Goal: Task Accomplishment & Management: Complete application form

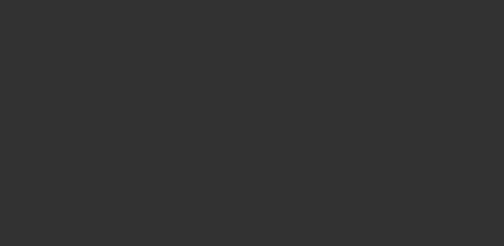
select select "3"
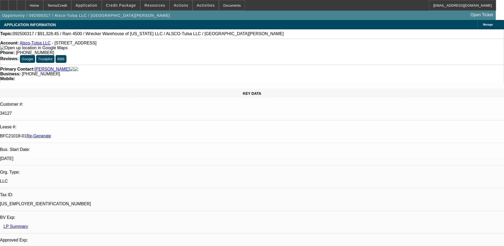
select select "0"
select select "1"
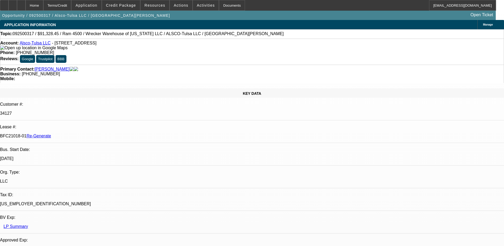
select select "6"
click at [219, 4] on div "Documents" at bounding box center [232, 5] width 26 height 11
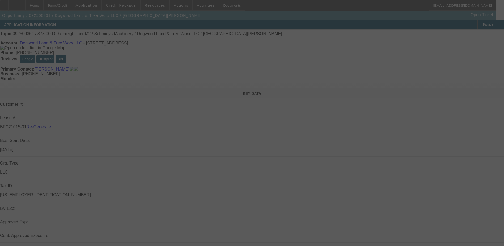
select select "3"
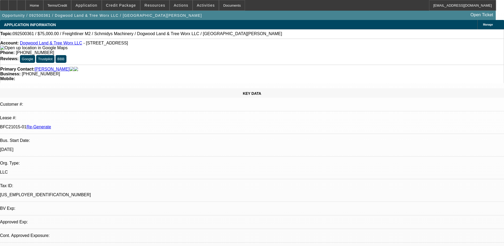
select select "0"
select select "1"
select select "3"
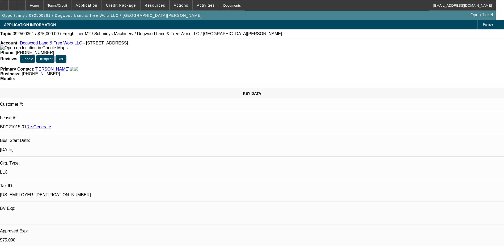
select select "6"
click at [223, 6] on div "Documents" at bounding box center [232, 5] width 26 height 11
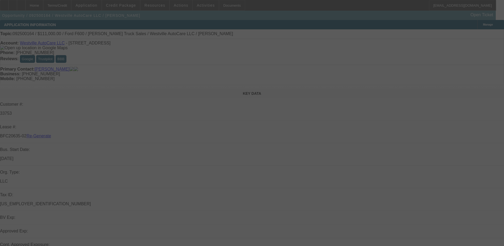
select select "3"
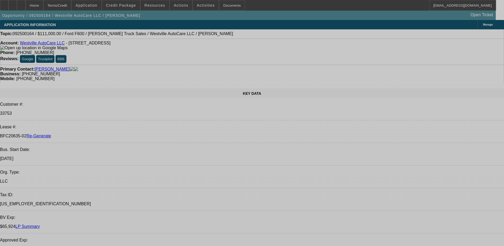
select select "0"
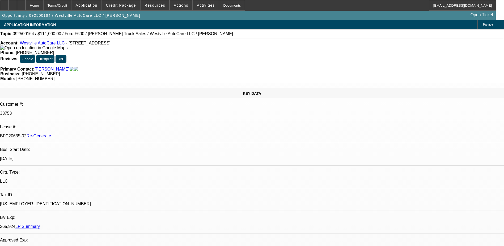
select select "2"
select select "0"
select select "6"
click at [220, 6] on div "Documents" at bounding box center [232, 5] width 26 height 11
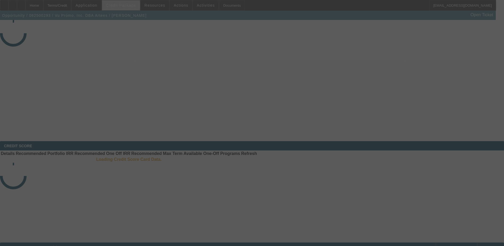
select select "3"
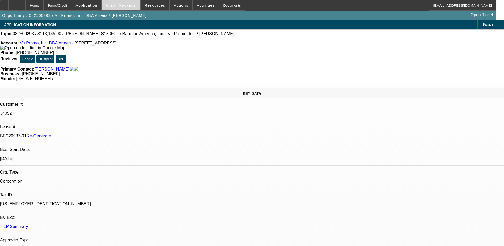
select select "0"
select select "2"
select select "0.1"
select select "4"
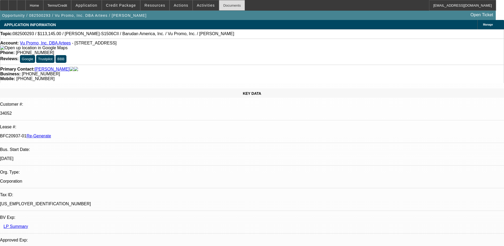
click at [219, 4] on div "Documents" at bounding box center [232, 5] width 26 height 11
drag, startPoint x: 259, startPoint y: 12, endPoint x: 223, endPoint y: 1, distance: 38.1
click at [256, 11] on div "Opportunity / 082500293 / Vu Promo, Inc. DBA Artees / Jerome, Michael Open Tick…" at bounding box center [248, 15] width 496 height 9
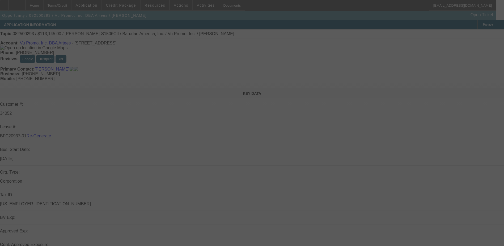
select select "3"
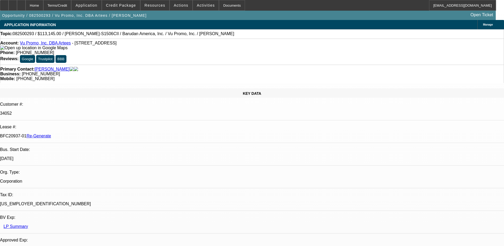
select select "0"
select select "2"
select select "0.1"
select select "1"
select select "2"
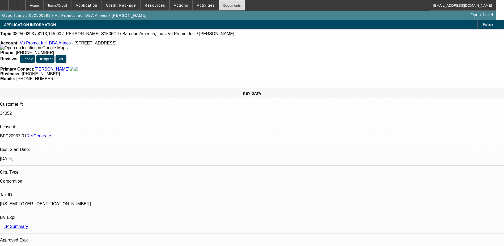
select select "4"
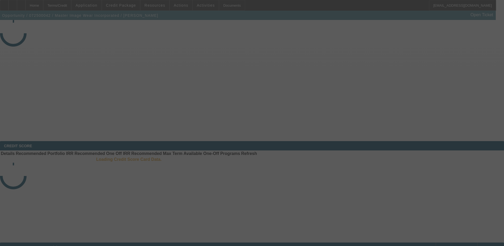
select select "3"
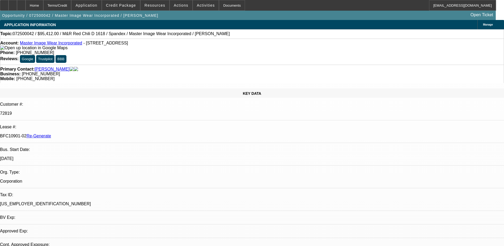
select select "0"
select select "0.1"
select select "4"
click at [219, 6] on div "Documents" at bounding box center [232, 5] width 26 height 11
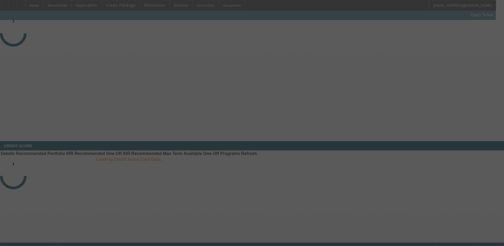
select select "3"
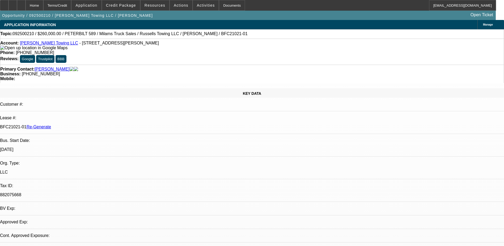
select select "0"
select select "1"
select select "3"
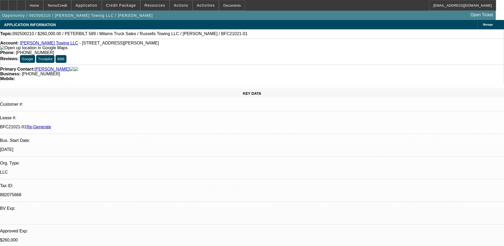
select select "6"
click at [224, 4] on div "Documents" at bounding box center [232, 5] width 26 height 11
click at [11, 50] on img at bounding box center [33, 47] width 67 height 5
click at [130, 3] on span "Credit Package" at bounding box center [121, 5] width 30 height 4
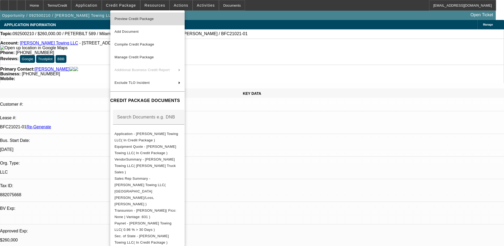
click at [132, 16] on span "Preview Credit Package" at bounding box center [148, 19] width 66 height 6
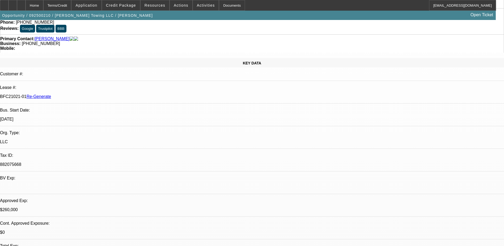
scroll to position [80, 0]
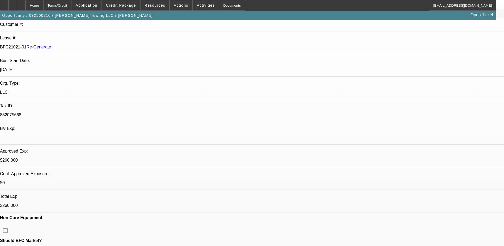
scroll to position [519, 0]
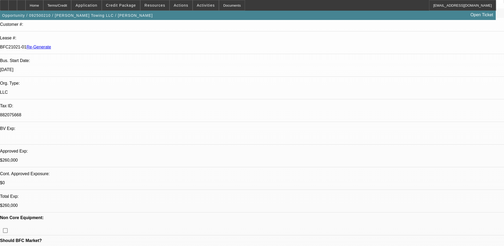
scroll to position [439, 0]
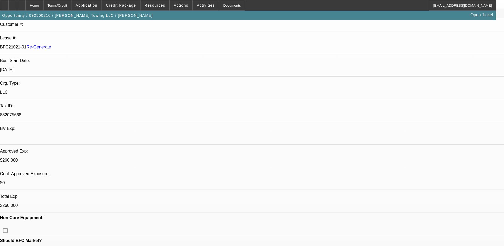
click at [199, 3] on span "Activities" at bounding box center [206, 5] width 18 height 4
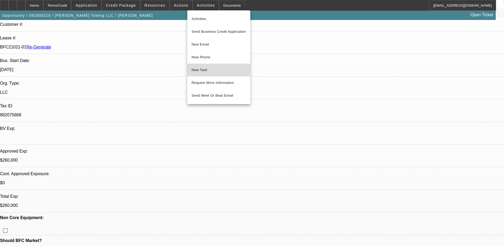
click at [204, 70] on span "New Task" at bounding box center [219, 70] width 55 height 6
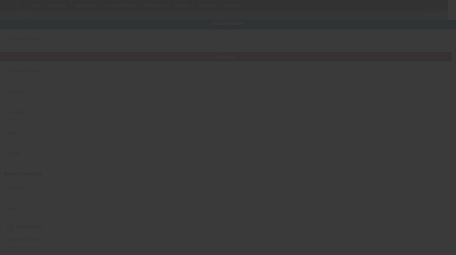
type input "[PERSON_NAME] Towing LLC"
type input "4741 Sturgeon Point Rd"
type input "23140"
type input "Providence Forge"
type input "[PHONE_NUMBER]"
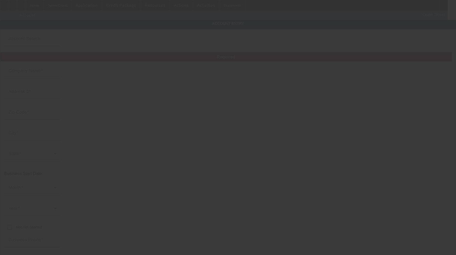
type input "882075668"
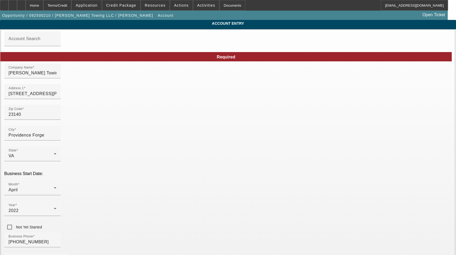
type input "9/10/2025"
drag, startPoint x: 144, startPoint y: 100, endPoint x: 36, endPoint y: 99, distance: 107.4
drag, startPoint x: 126, startPoint y: 142, endPoint x: 18, endPoint y: 142, distance: 108.8
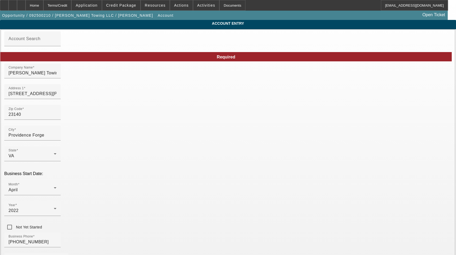
paste input "Charles City"
type input "Charles City"
drag, startPoint x: 110, startPoint y: 188, endPoint x: 16, endPoint y: 186, distance: 93.6
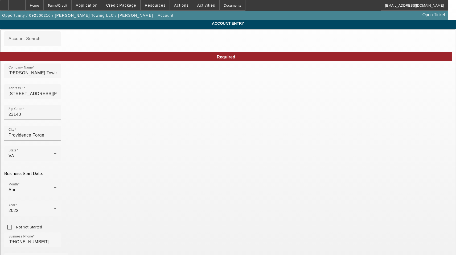
type input "[US_EMPLOYER_IDENTIFICATION_NUMBER]"
paste input "russellstowingllc@gmail.com"
type input "russellstowingllc@gmail.com"
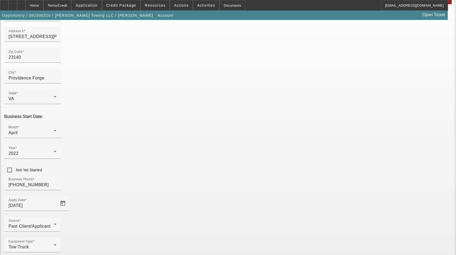
scroll to position [58, 0]
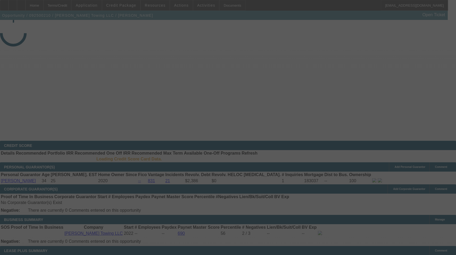
select select "3"
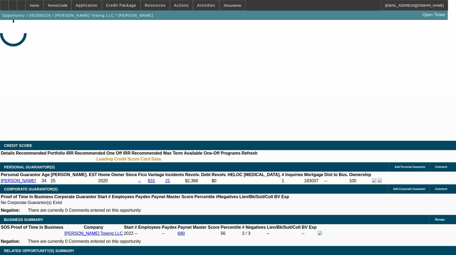
select select "0"
select select "3"
select select "0"
select select "6"
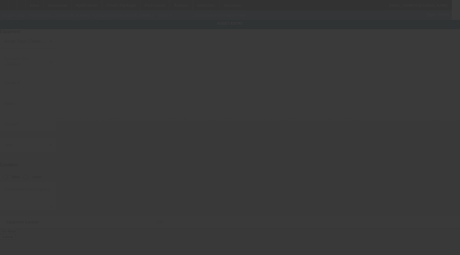
type input "[US_VEHICLE_IDENTIFICATION_NUMBER]"
type input "Peterbilt"
type input "589"
radio input "true"
type input "4741 Sturgeon Point Rd"
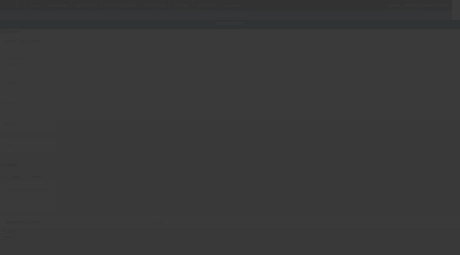
type input "Providence Forge"
type input "23140"
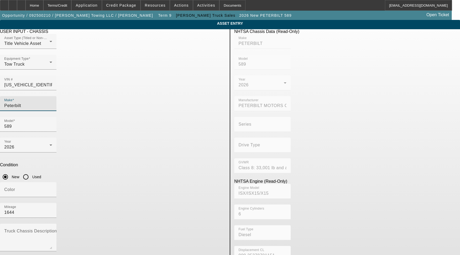
click at [52, 103] on input "Peterbilt" at bounding box center [28, 106] width 48 height 6
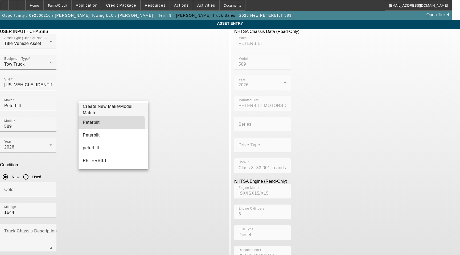
click at [103, 126] on mat-option "Peterbilt" at bounding box center [113, 122] width 70 height 13
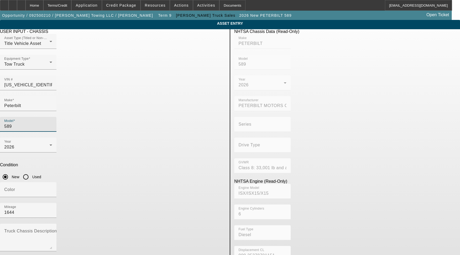
click at [52, 123] on input "589" at bounding box center [28, 126] width 48 height 6
click at [173, 123] on mat-option "589" at bounding box center [191, 122] width 70 height 13
click at [52, 230] on textarea "Truck Chassis Description (Describe the truck chassis only)" at bounding box center [28, 239] width 48 height 19
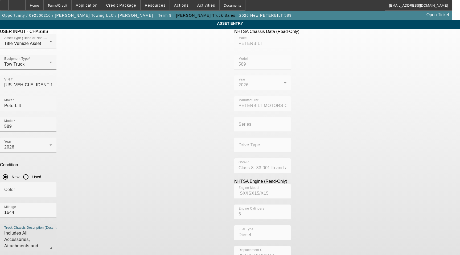
type textarea "Includes All Accessories, Attachments and Options"
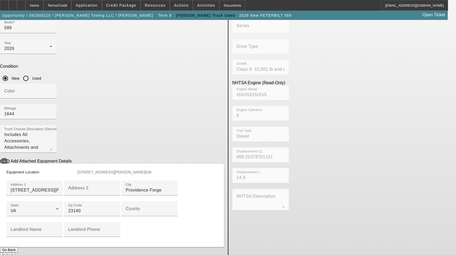
scroll to position [158, 0]
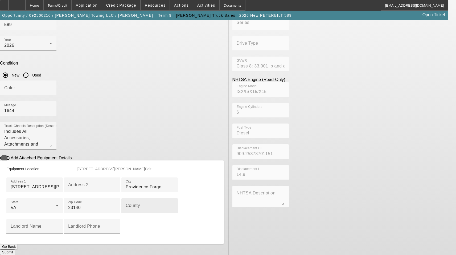
click at [126, 205] on input "County" at bounding box center [150, 208] width 48 height 6
paste input "Charles City"
type input "Charles City"
click at [15, 250] on button "Submit" at bounding box center [7, 253] width 15 height 6
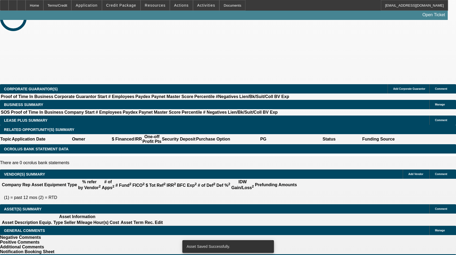
select select "3"
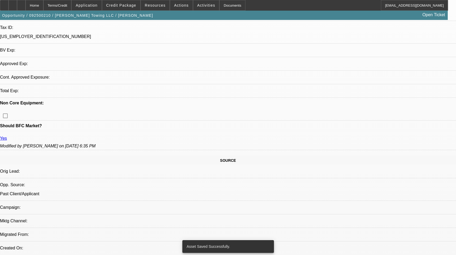
select select "0"
select select "3"
select select "0"
select select "6"
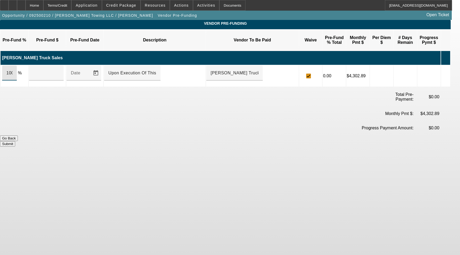
click at [12, 70] on input "100" at bounding box center [9, 73] width 6 height 6
type input "$260,000.00"
click at [15, 141] on button "Submit" at bounding box center [7, 144] width 15 height 6
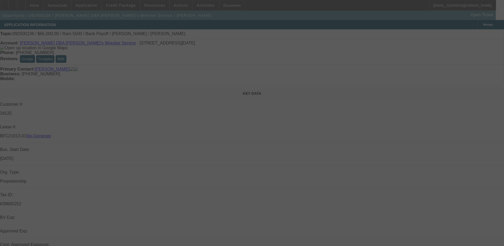
select select "4"
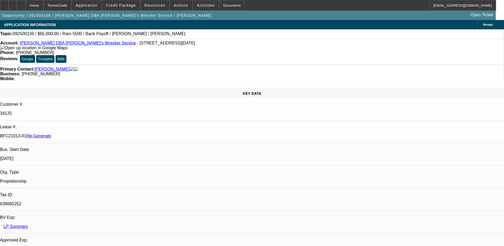
select select "0"
select select "1"
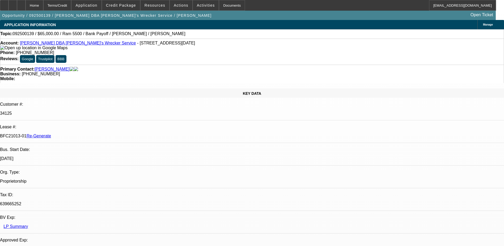
select select "6"
click at [225, 3] on div "Documents" at bounding box center [232, 5] width 26 height 11
click at [241, 50] on div "Phone: (832) 877-4102" at bounding box center [252, 52] width 504 height 5
click at [69, 5] on div "Terms/Credit" at bounding box center [57, 5] width 28 height 11
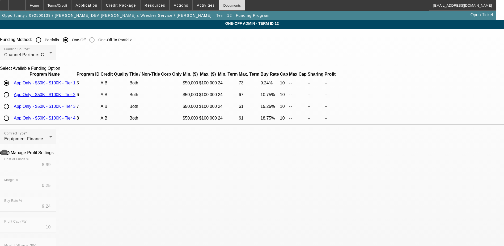
click at [219, 2] on div "Documents" at bounding box center [232, 5] width 26 height 11
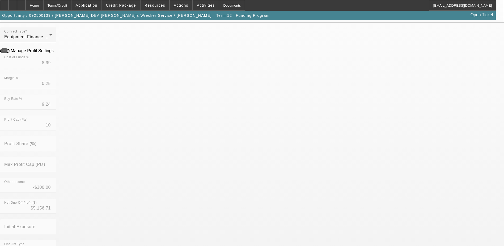
scroll to position [106, 0]
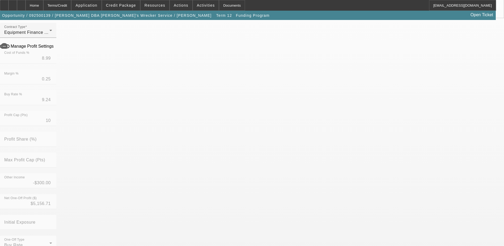
click at [206, 220] on mat-option "No" at bounding box center [214, 218] width 70 height 13
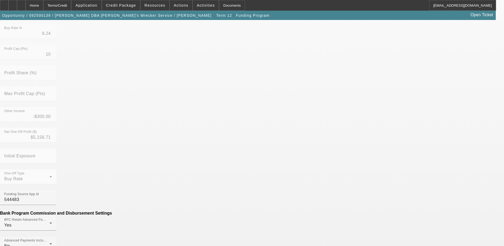
scroll to position [186, 0]
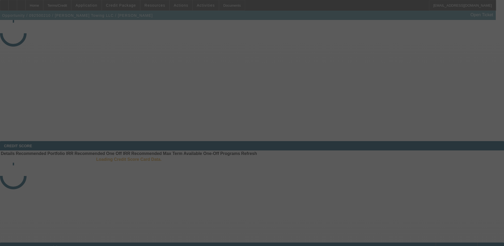
select select "3"
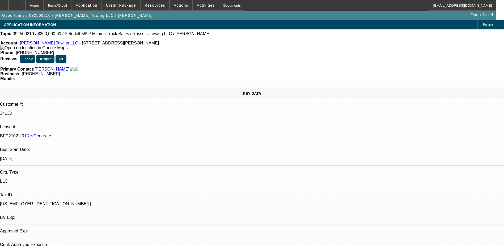
select select "0"
select select "3"
select select "0"
select select "6"
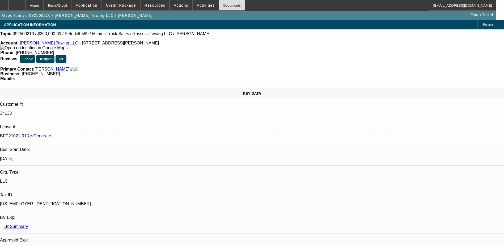
click at [223, 7] on div "Documents" at bounding box center [232, 5] width 26 height 11
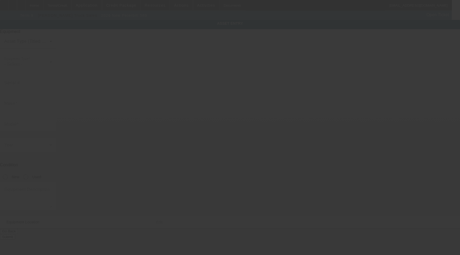
type input "[US_VEHICLE_IDENTIFICATION_NUMBER]"
type input "Peterbilt"
type input "589"
radio input "true"
type textarea "Includes All Accessories, Attachments and Options"
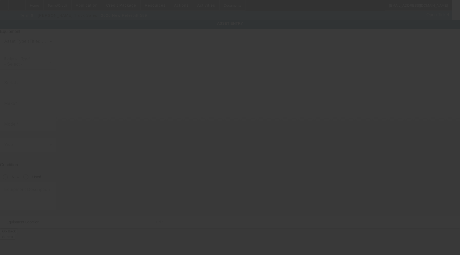
type input "[STREET_ADDRESS][PERSON_NAME]"
type input "Providence Forge"
type input "23140"
type input "Charles City"
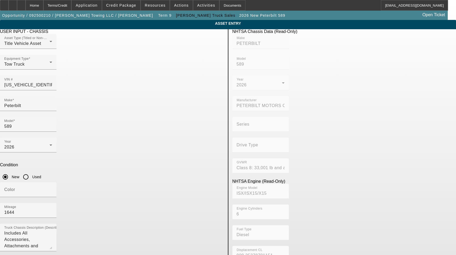
drag, startPoint x: 131, startPoint y: 225, endPoint x: 39, endPoint y: 223, distance: 92.0
click at [43, 225] on app-asset-collateral-manage "ASSET ENTRY Delete asset USER INPUT - CHASSIS Asset Type (Titled or Non-Titled)…" at bounding box center [228, 188] width 456 height 337
paste input "[GEOGRAPHIC_DATA]"
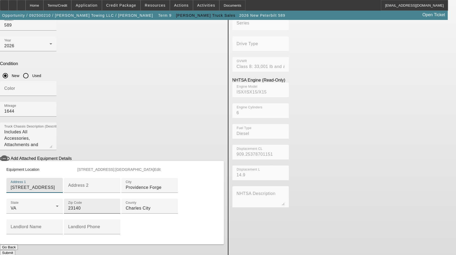
scroll to position [106, 0]
type input "[STREET_ADDRESS]"
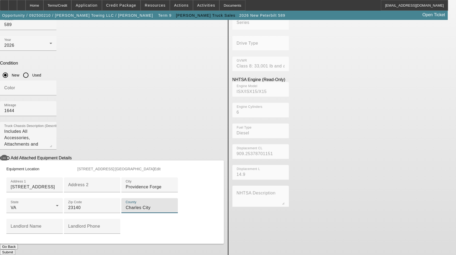
drag, startPoint x: 122, startPoint y: 223, endPoint x: 0, endPoint y: 218, distance: 122.2
click at [0, 218] on app-asset-collateral-manage "ASSET ENTRY Delete asset USER INPUT - CHASSIS Asset Type (Titled or Non-Titled)…" at bounding box center [228, 86] width 456 height 337
type input "[GEOGRAPHIC_DATA]"
click at [15, 250] on button "Submit" at bounding box center [7, 253] width 15 height 6
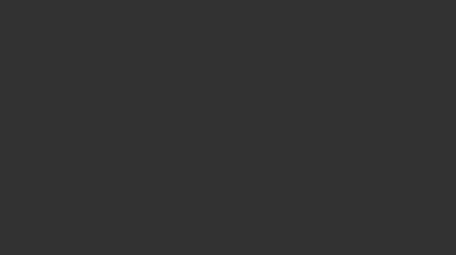
select select "3"
select select "0"
select select "3"
select select "0"
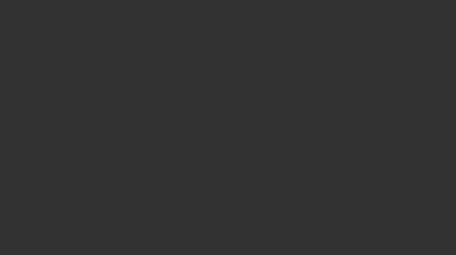
select select "6"
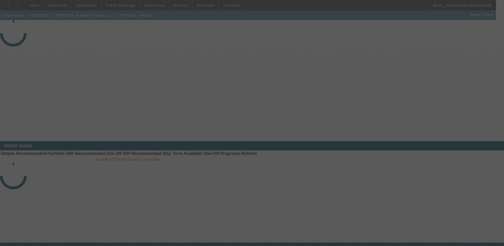
select select "3"
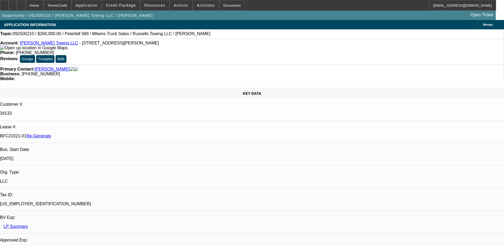
select select "0"
select select "1"
select select "3"
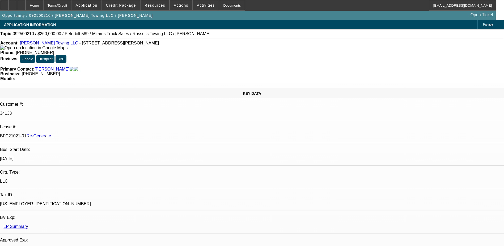
select select "6"
click at [197, 3] on span "Activities" at bounding box center [206, 5] width 18 height 4
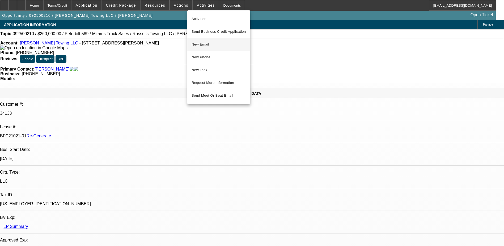
click at [204, 43] on span "New Email" at bounding box center [219, 44] width 55 height 6
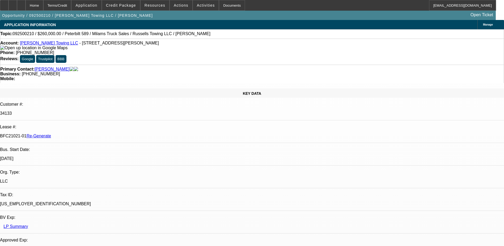
drag, startPoint x: 62, startPoint y: 88, endPoint x: 84, endPoint y: 88, distance: 21.5
click at [84, 134] on div "BFC21021-01 Re-Generate" at bounding box center [252, 136] width 504 height 5
copy p "BFC21021-01"
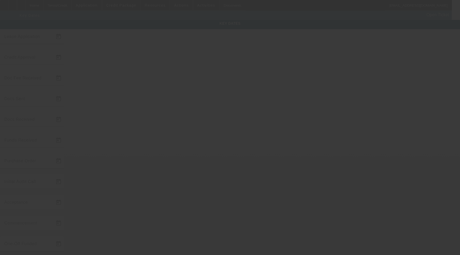
type input "[DATE]"
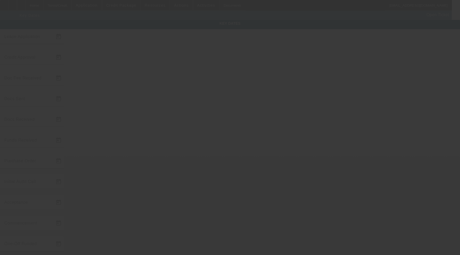
type input "[DATE]"
type input "9/19/2025"
type input "10/15/2025"
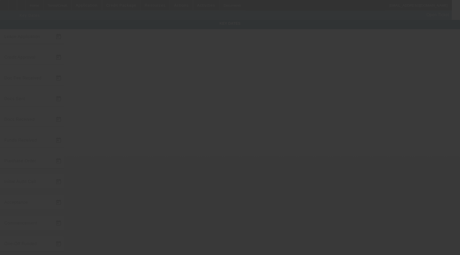
type input "11/15/2025"
type input "9/24/2025"
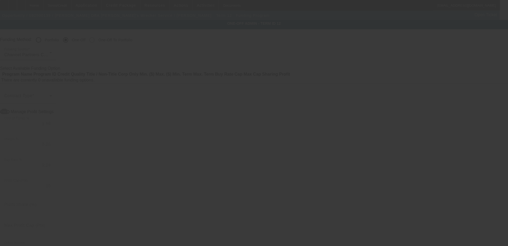
radio input "true"
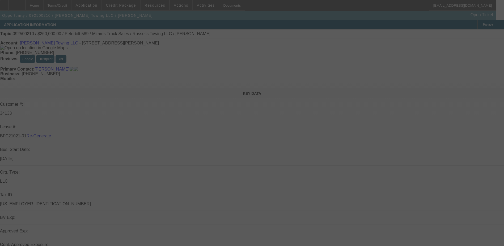
select select "3"
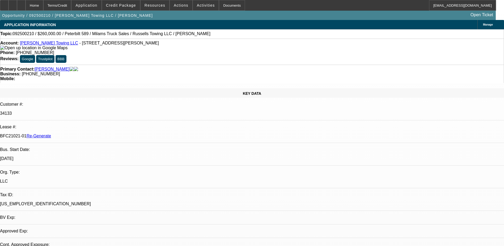
select select "0"
select select "1"
select select "3"
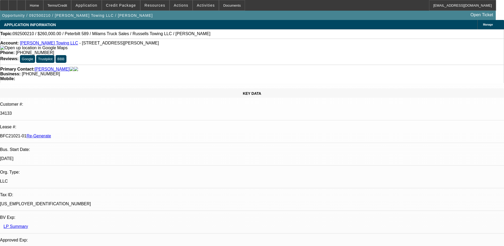
select select "6"
click at [225, 6] on div "Documents" at bounding box center [232, 5] width 26 height 11
click at [219, 7] on div "Documents" at bounding box center [232, 5] width 26 height 11
